Goal: Task Accomplishment & Management: Use online tool/utility

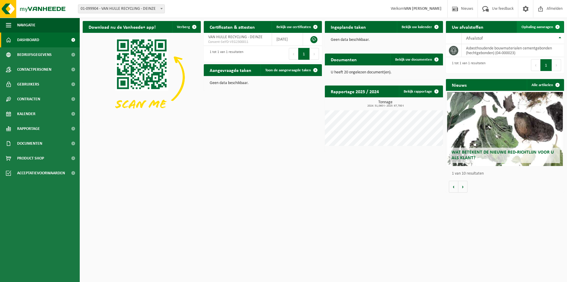
click at [553, 25] on span at bounding box center [558, 27] width 12 height 12
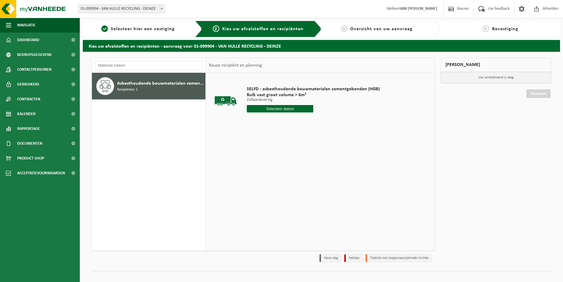
click at [274, 109] on input "text" at bounding box center [280, 108] width 66 height 7
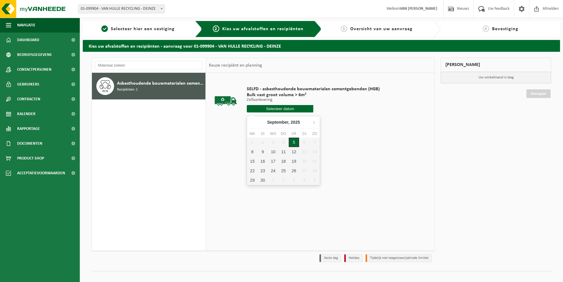
click at [293, 143] on div "5" at bounding box center [294, 141] width 10 height 9
type input "Van 2025-09-05"
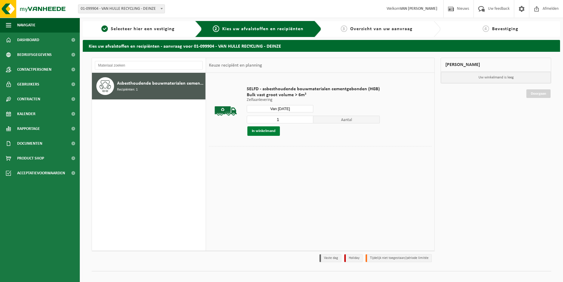
click at [268, 132] on button "In winkelmand" at bounding box center [263, 130] width 32 height 9
